Goal: Find specific page/section: Find specific page/section

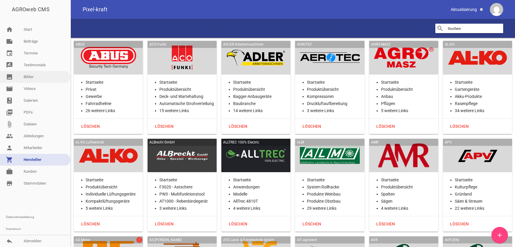
click at [30, 77] on link "image Bilder" at bounding box center [35, 77] width 71 height 12
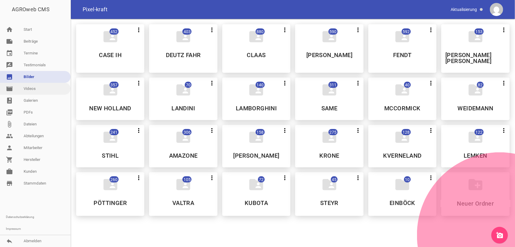
click at [128, 105] on h5 "NEW HOLLAND" at bounding box center [111, 108] width 42 height 6
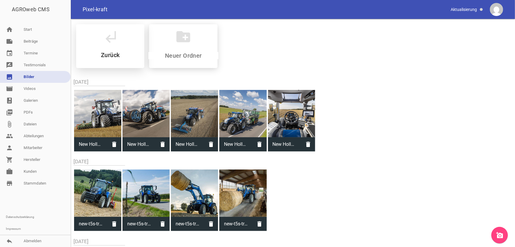
click at [109, 52] on h5 "Zurück" at bounding box center [110, 55] width 19 height 6
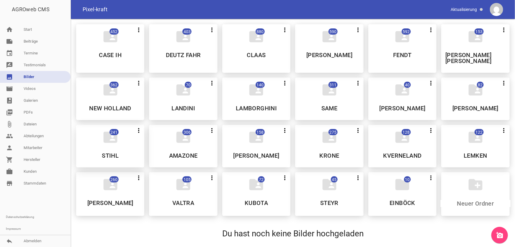
click at [113, 152] on h5 "STIHL" at bounding box center [110, 155] width 17 height 6
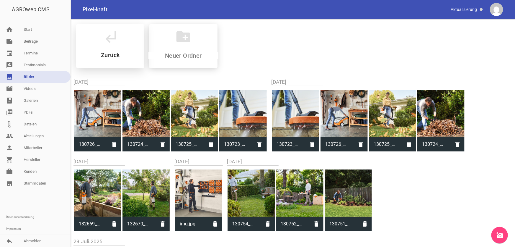
click at [115, 56] on h5 "Zurück" at bounding box center [110, 55] width 19 height 6
